Goal: Information Seeking & Learning: Check status

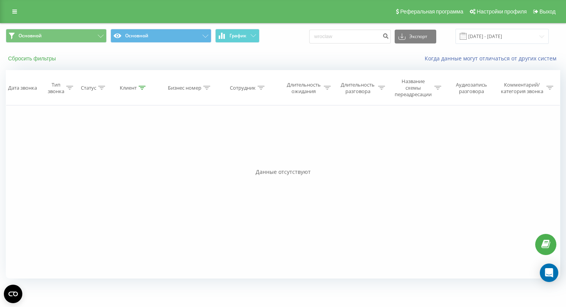
click at [43, 62] on button "Сбросить фильтры" at bounding box center [33, 58] width 54 height 7
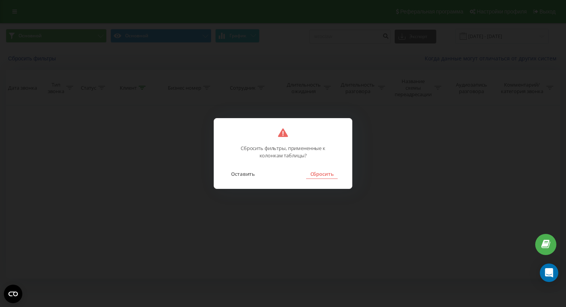
click at [326, 172] on button "Сбросить" at bounding box center [321, 174] width 31 height 10
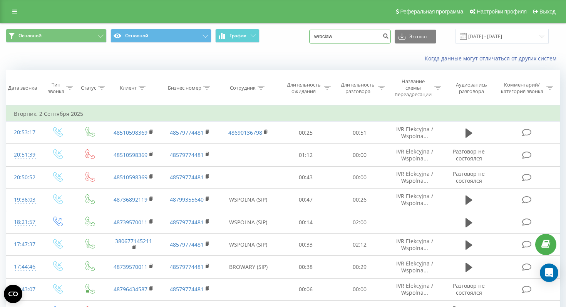
drag, startPoint x: 362, startPoint y: 32, endPoint x: 310, endPoint y: 33, distance: 52.0
click at [310, 33] on div "Основной Основной График wroclaw Экспорт .csv .xls .xlsx [DATE] - [DATE]" at bounding box center [283, 36] width 554 height 15
drag, startPoint x: 362, startPoint y: 36, endPoint x: 329, endPoint y: 36, distance: 32.7
click at [329, 36] on input "wroclaw" at bounding box center [350, 37] width 82 height 14
paste input "[PHONE_NUMBER]"
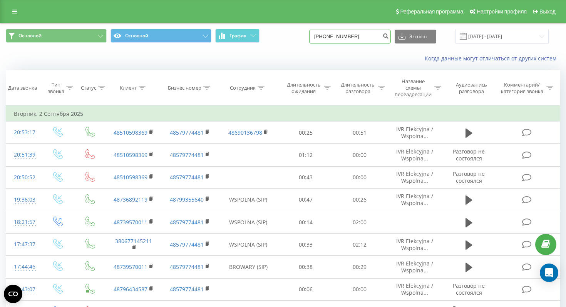
type input "[PHONE_NUMBER]"
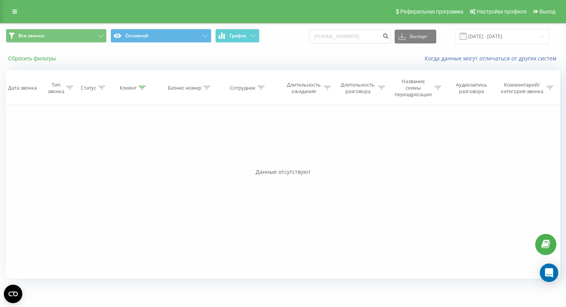
click at [53, 58] on button "Сбросить фильтры" at bounding box center [33, 58] width 54 height 7
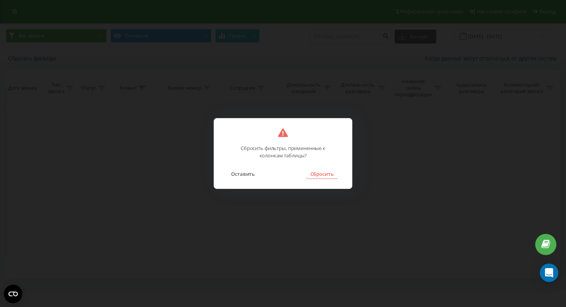
click at [328, 171] on button "Сбросить" at bounding box center [321, 174] width 31 height 10
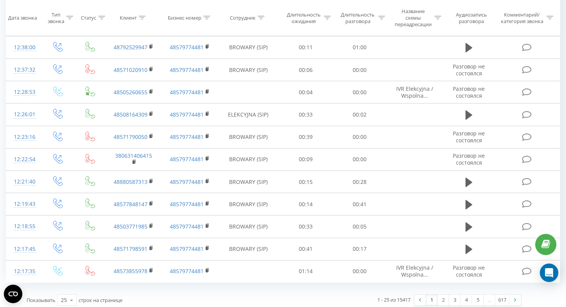
scroll to position [404, 0]
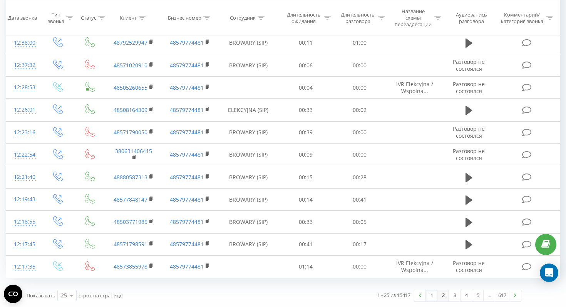
click at [444, 297] on link "2" at bounding box center [443, 295] width 12 height 11
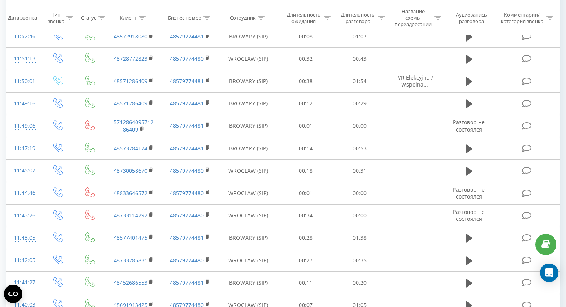
scroll to position [404, 0]
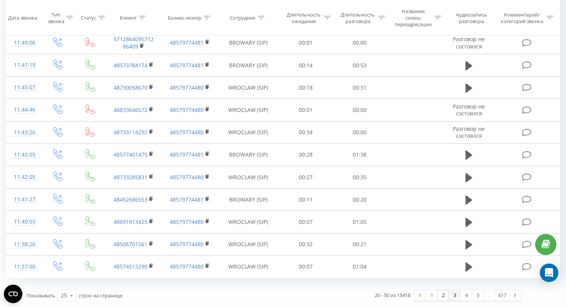
click at [457, 299] on link "3" at bounding box center [455, 295] width 12 height 11
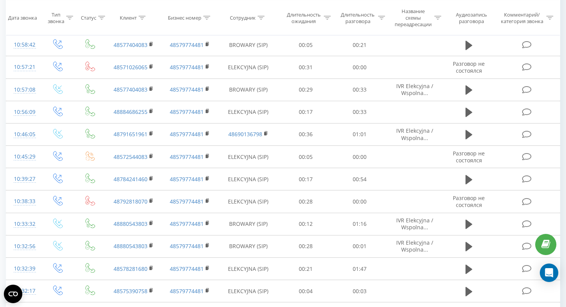
scroll to position [404, 0]
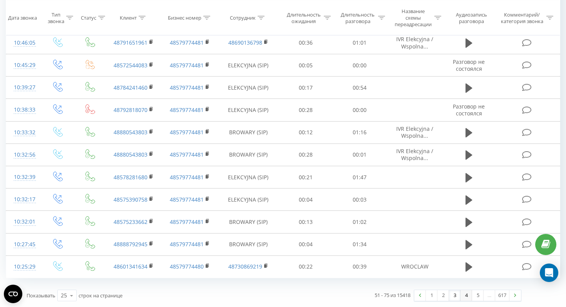
click at [466, 295] on link "4" at bounding box center [466, 295] width 12 height 11
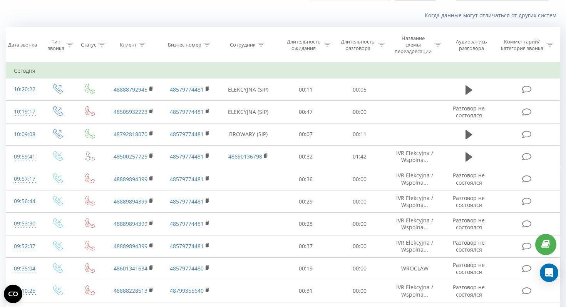
scroll to position [43, 0]
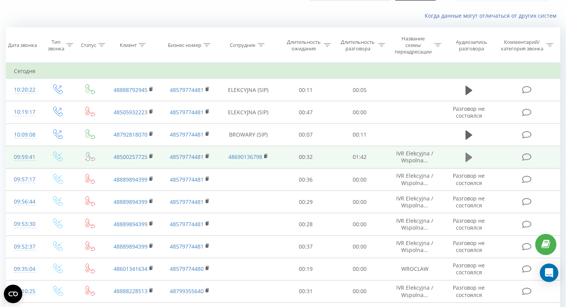
click at [465, 154] on icon at bounding box center [468, 157] width 7 height 9
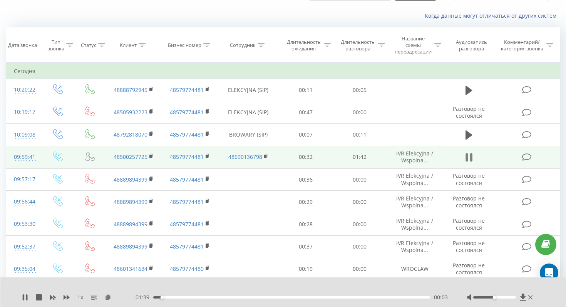
click at [467, 154] on icon at bounding box center [466, 157] width 2 height 8
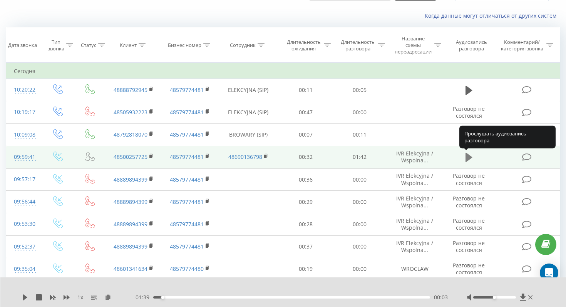
click at [467, 155] on icon at bounding box center [468, 157] width 7 height 9
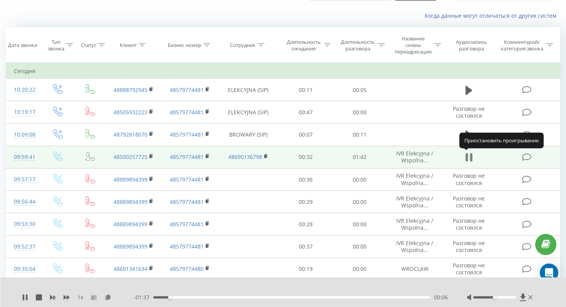
click at [469, 156] on icon at bounding box center [468, 157] width 7 height 11
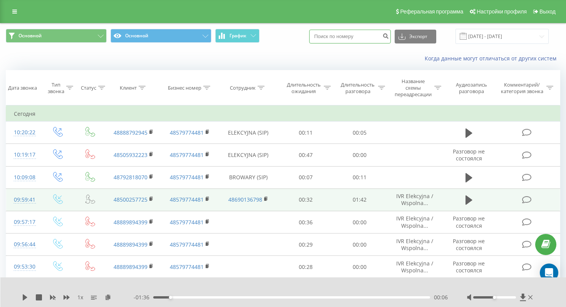
click at [363, 40] on input at bounding box center [350, 37] width 82 height 14
paste input "[PHONE_NUMBER]"
click at [345, 35] on input "[PHONE_NUMBER]" at bounding box center [350, 37] width 82 height 14
click at [353, 35] on input "889894-399" at bounding box center [350, 37] width 82 height 14
click at [374, 37] on input "889894399" at bounding box center [350, 37] width 82 height 14
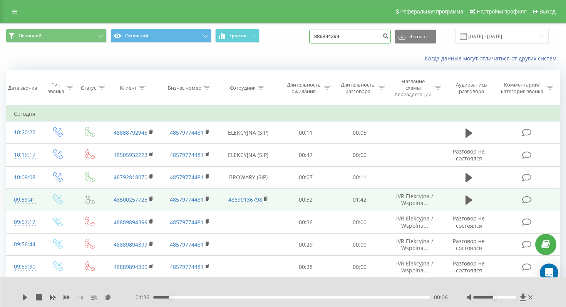
type input "889894399"
